Goal: Transaction & Acquisition: Purchase product/service

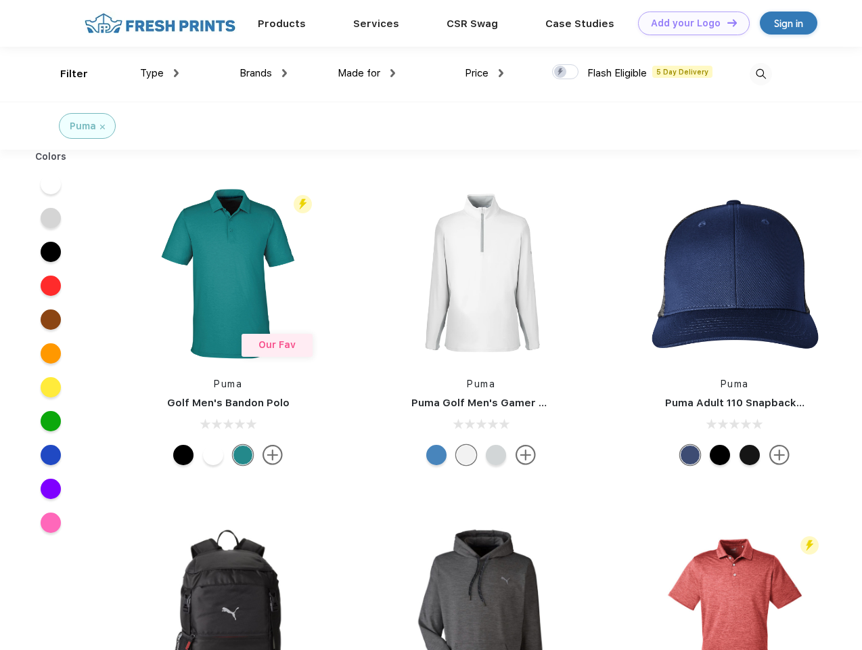
scroll to position [1, 0]
click at [689, 23] on link "Add your Logo Design Tool" at bounding box center [694, 24] width 112 height 24
click at [0, 0] on div "Design Tool" at bounding box center [0, 0] width 0 height 0
click at [726, 22] on link "Add your Logo Design Tool" at bounding box center [694, 24] width 112 height 24
click at [65, 74] on div "Filter" at bounding box center [74, 74] width 28 height 16
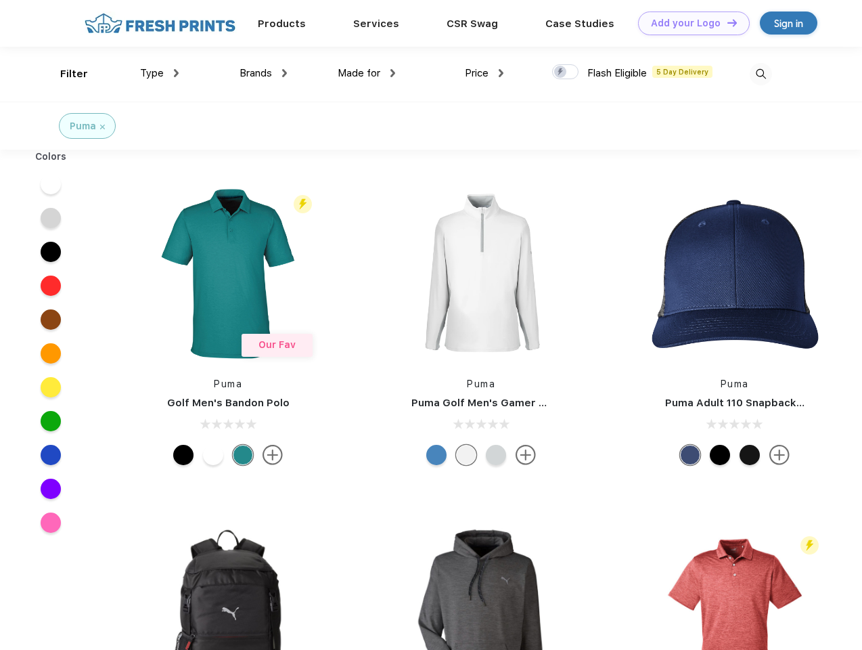
click at [160, 73] on span "Type" at bounding box center [152, 73] width 24 height 12
click at [263, 73] on span "Brands" at bounding box center [256, 73] width 32 height 12
click at [367, 73] on span "Made for" at bounding box center [359, 73] width 43 height 12
click at [485, 73] on span "Price" at bounding box center [477, 73] width 24 height 12
click at [566, 72] on div at bounding box center [565, 71] width 26 height 15
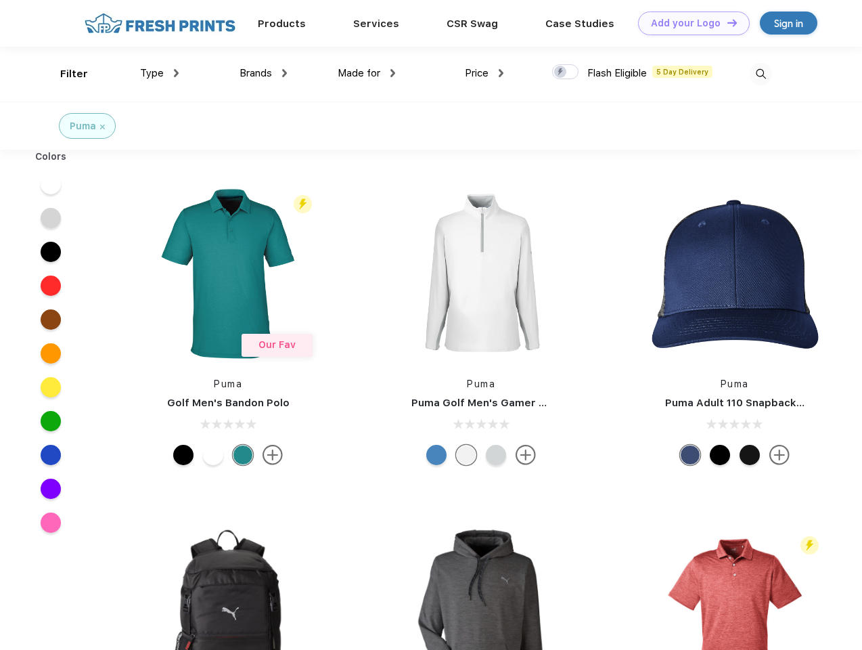
click at [561, 72] on input "checkbox" at bounding box center [556, 68] width 9 height 9
click at [761, 74] on img at bounding box center [761, 74] width 22 height 22
